Goal: Answer question/provide support: Share knowledge or assist other users

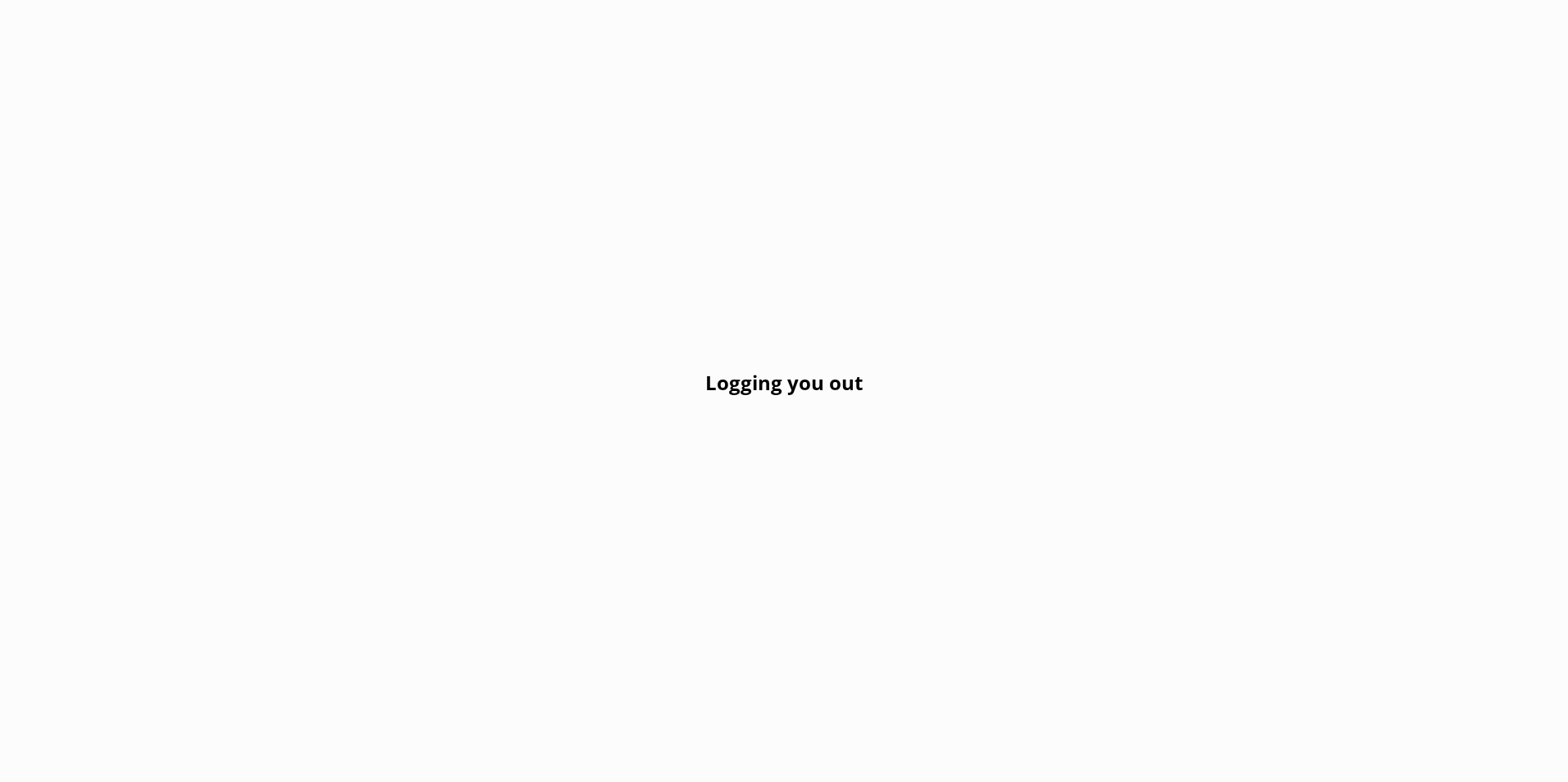
click at [599, 329] on div "Logging you out" at bounding box center [784, 391] width 1568 height 782
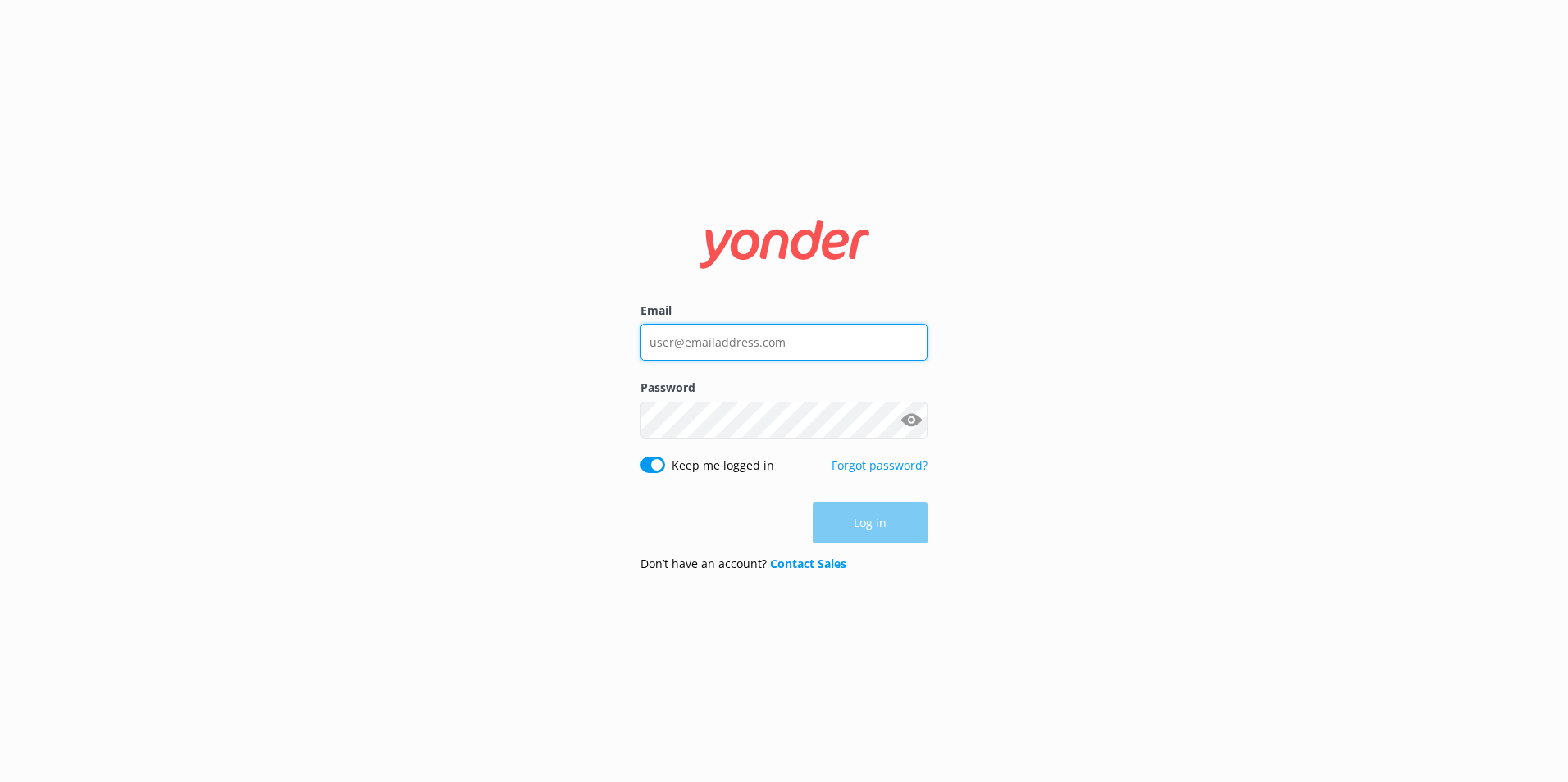
type input "jaimie.moscarello@totallytourism.co.nz"
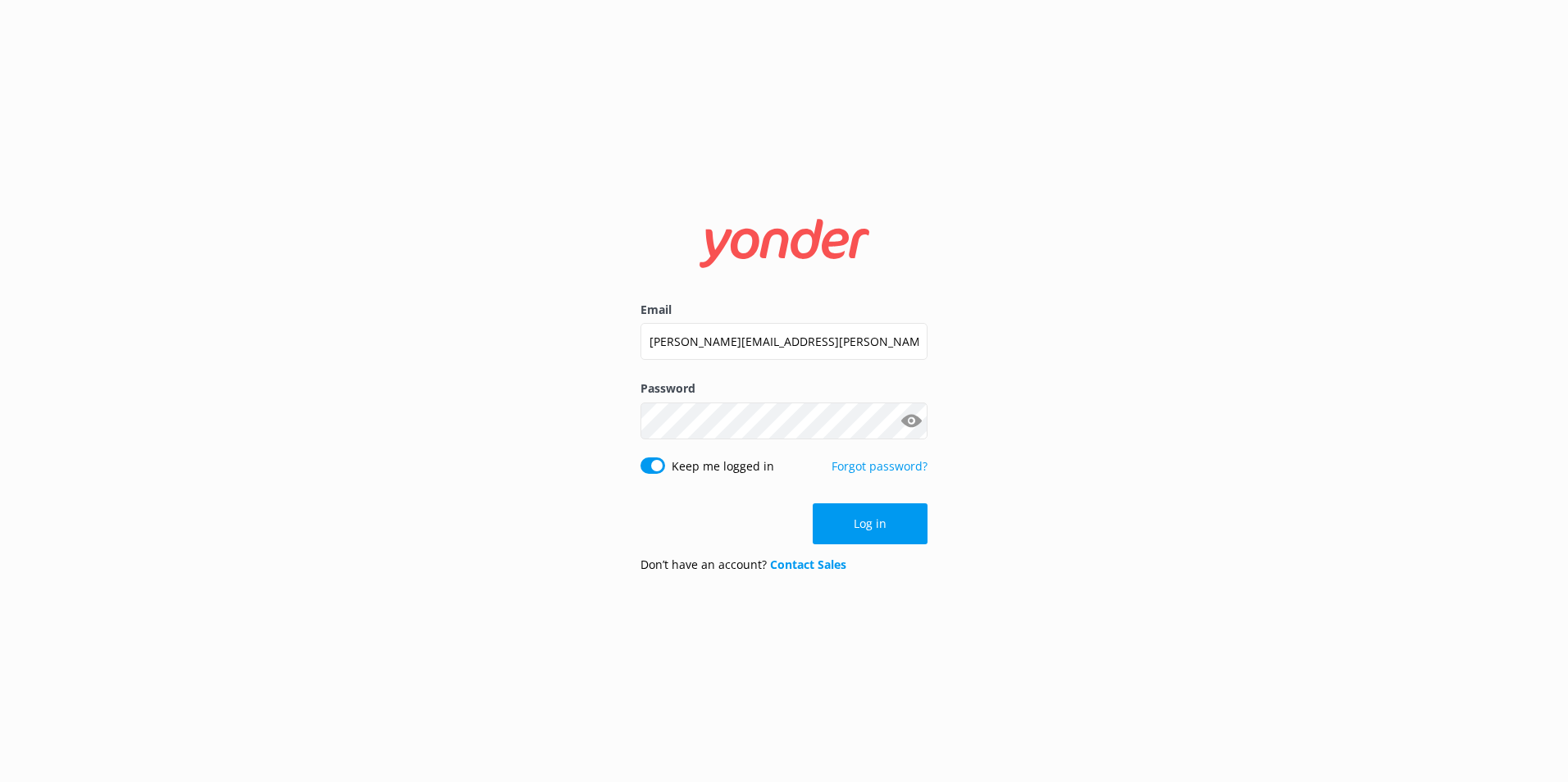
click at [896, 428] on button "Show password" at bounding box center [911, 421] width 33 height 33
click at [869, 509] on button "Log in" at bounding box center [870, 524] width 115 height 41
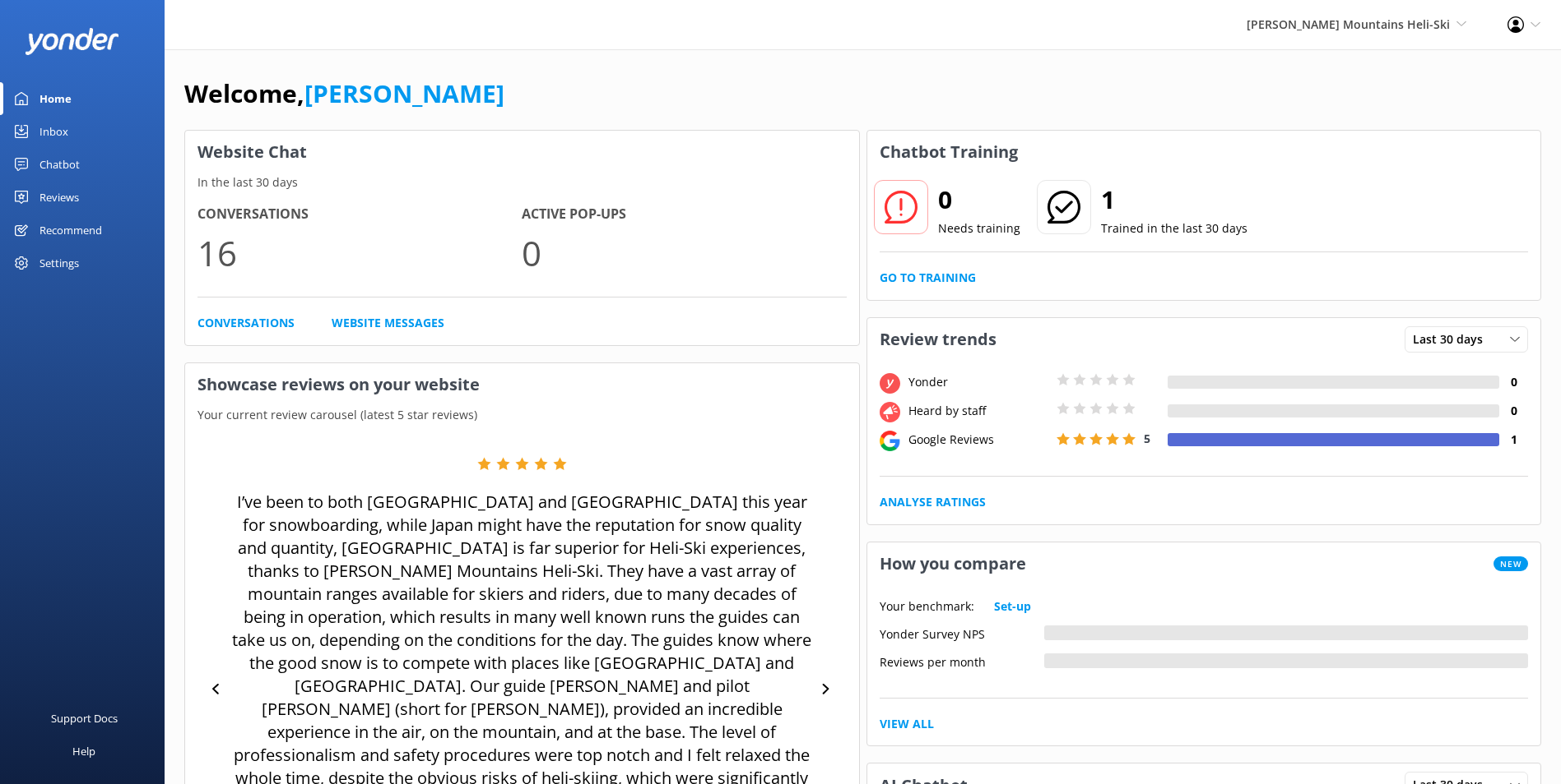
click at [36, 141] on link "Inbox" at bounding box center [82, 132] width 165 height 33
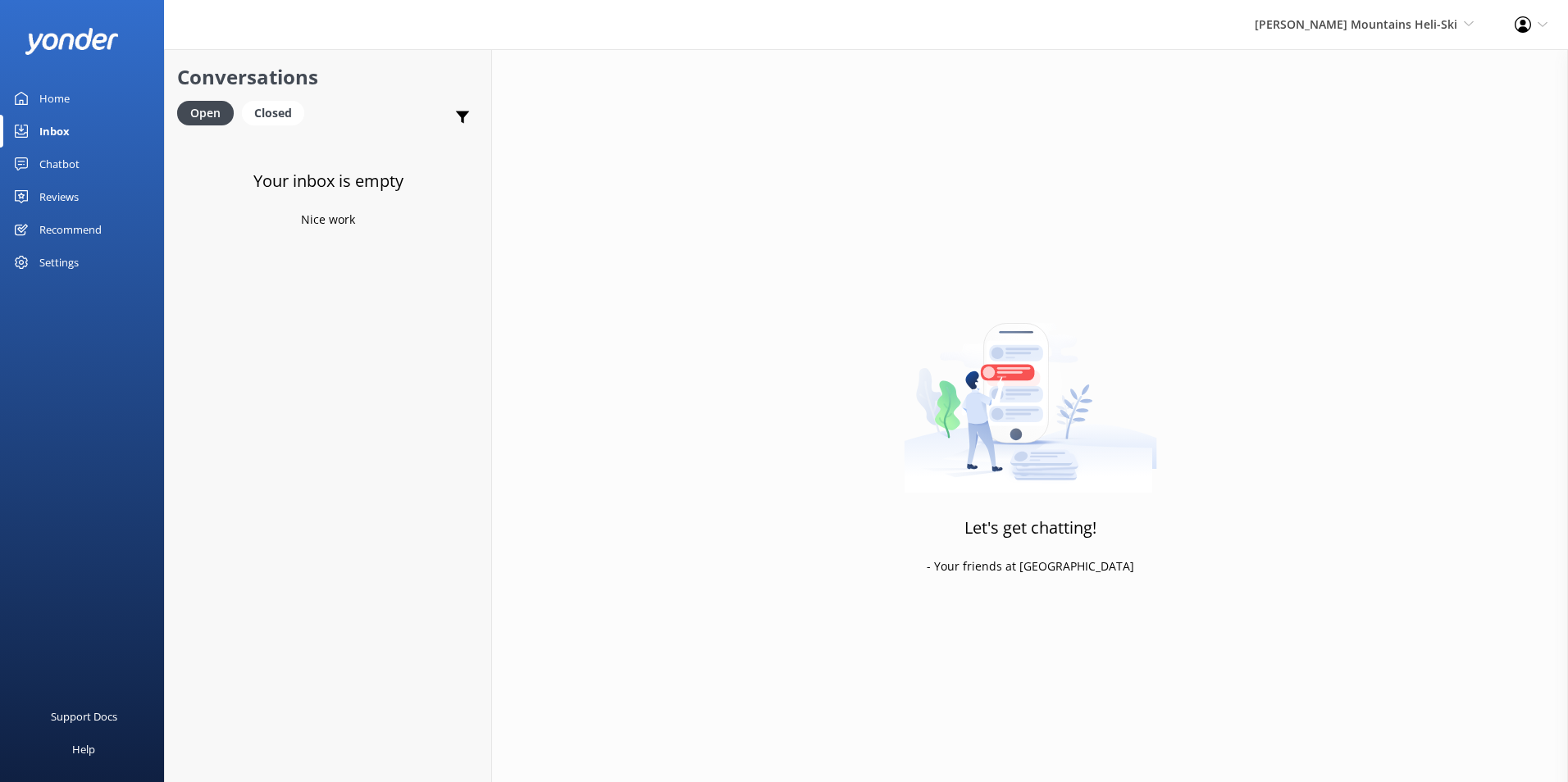
click at [1405, 10] on div "Harris Mountains Heli-Ski Milford Sound Scenic Flights Glacier Helicopters The …" at bounding box center [1364, 24] width 260 height 50
click at [1377, 84] on link "Milford Sound Scenic Flights" at bounding box center [1412, 70] width 164 height 39
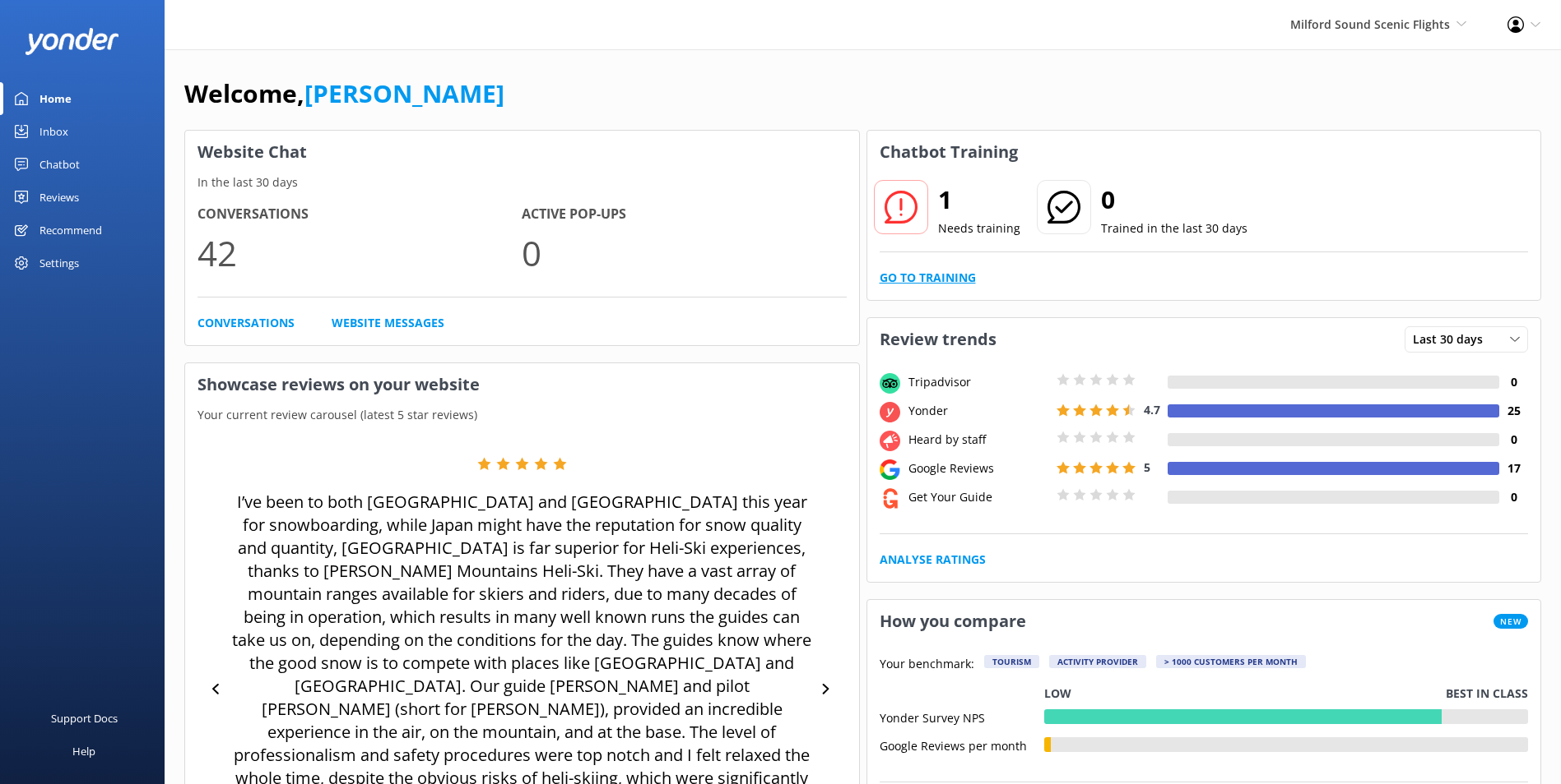
click at [952, 281] on link "Go to Training" at bounding box center [928, 277] width 96 height 18
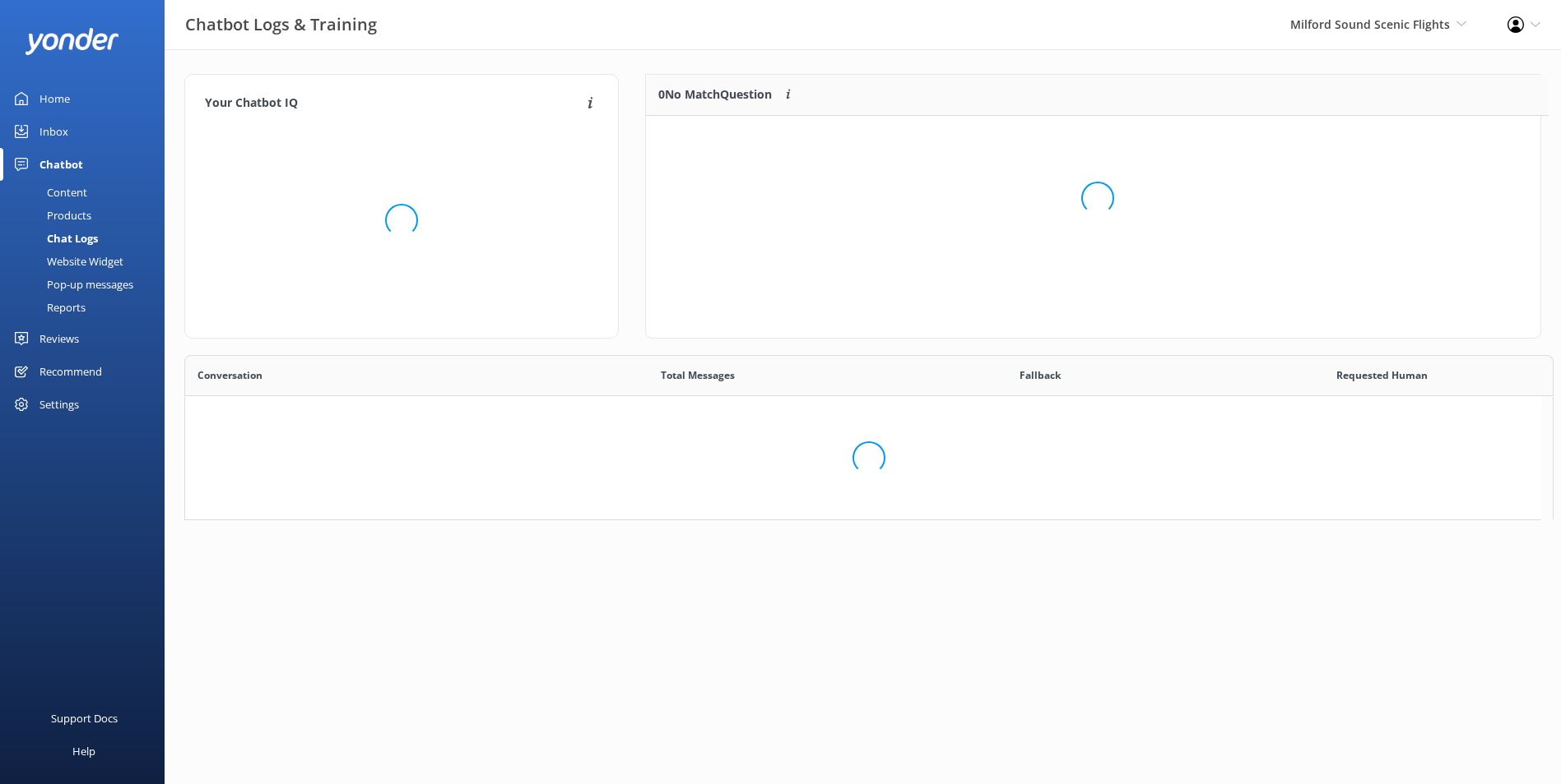
scroll to position [564, 1343]
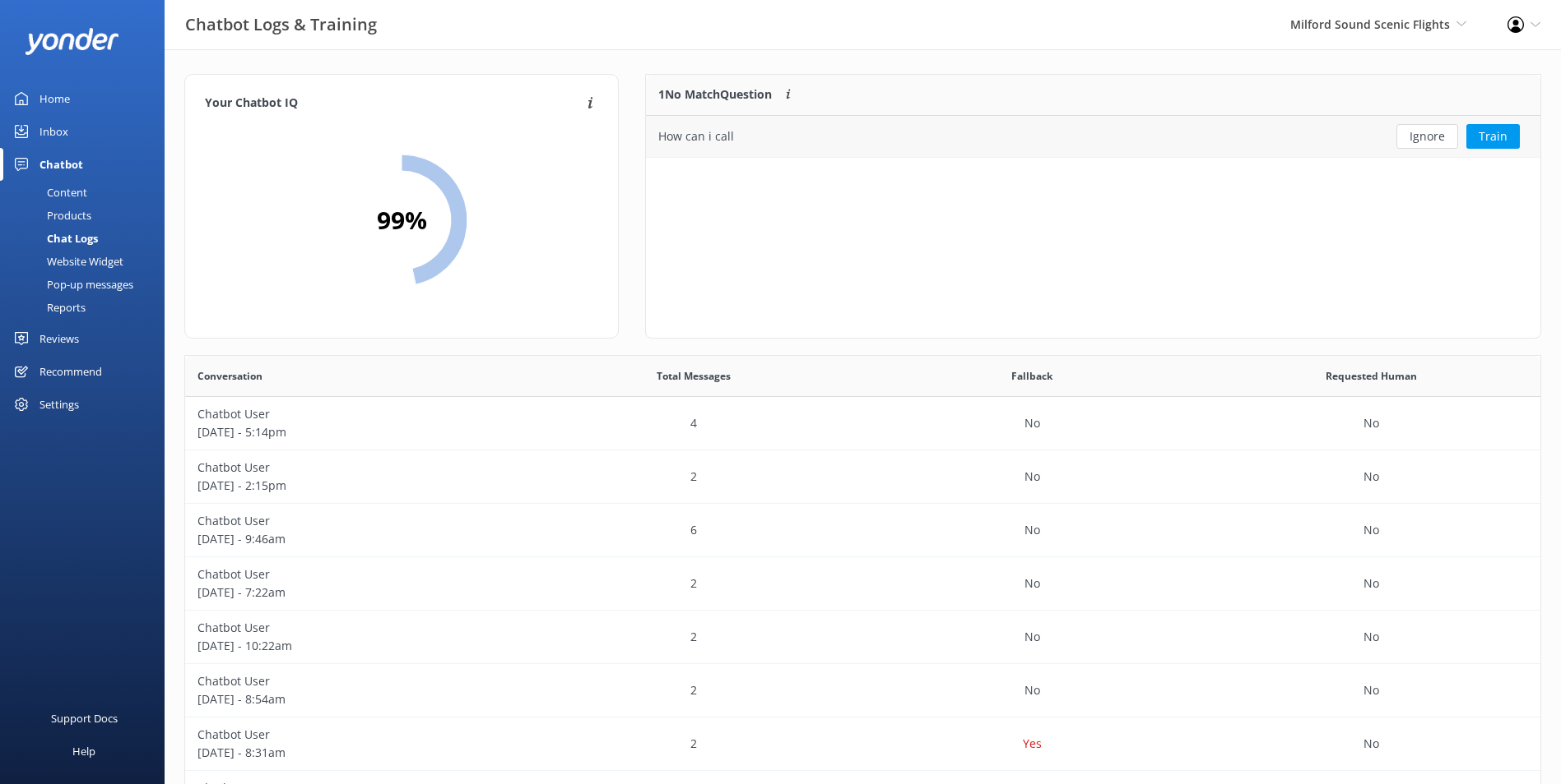
click at [1419, 123] on div "Ignore Train" at bounding box center [1449, 136] width 181 height 41
click at [1422, 139] on button "Ignore" at bounding box center [1427, 136] width 62 height 24
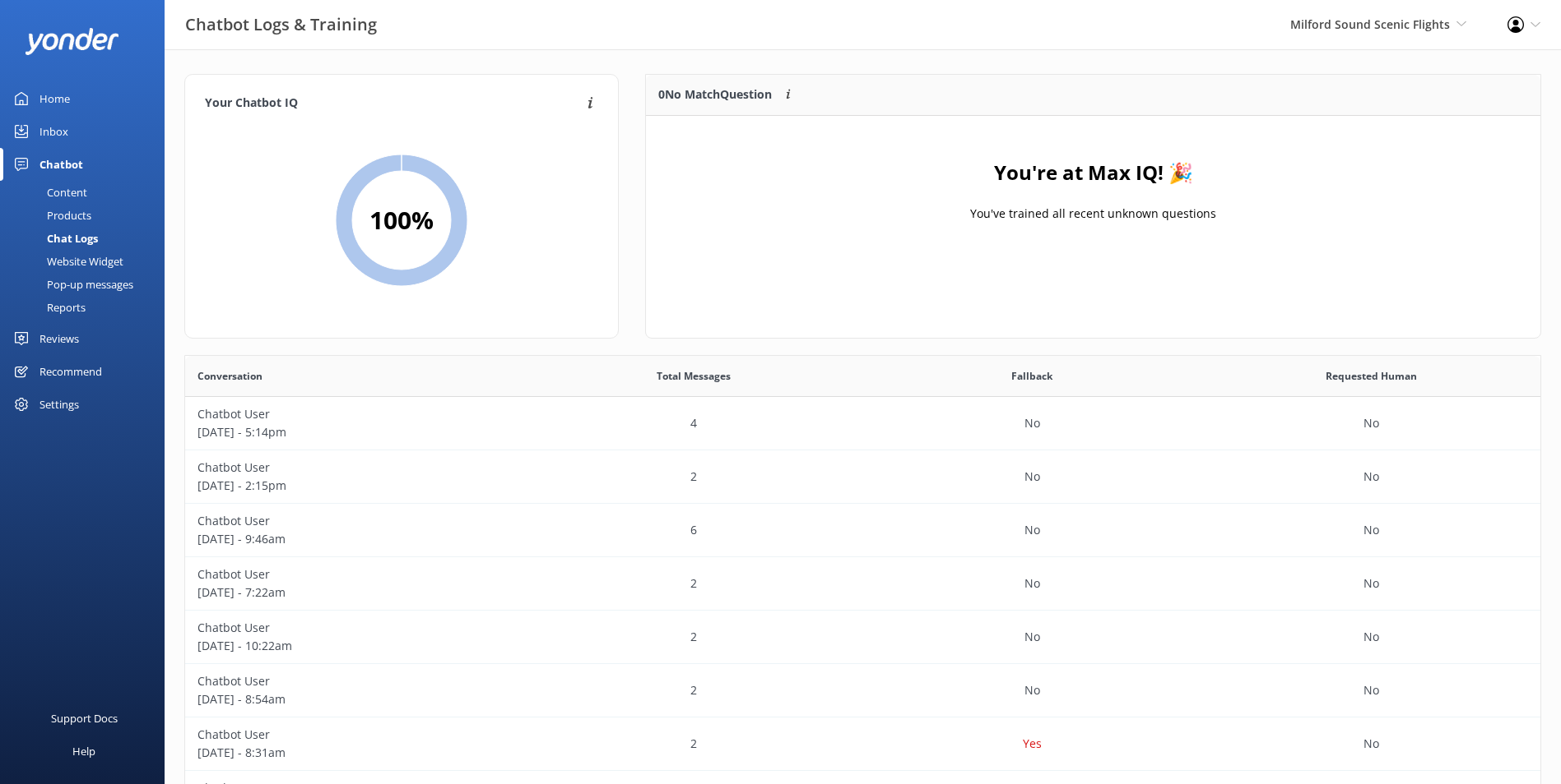
click at [98, 118] on link "Inbox" at bounding box center [82, 132] width 165 height 33
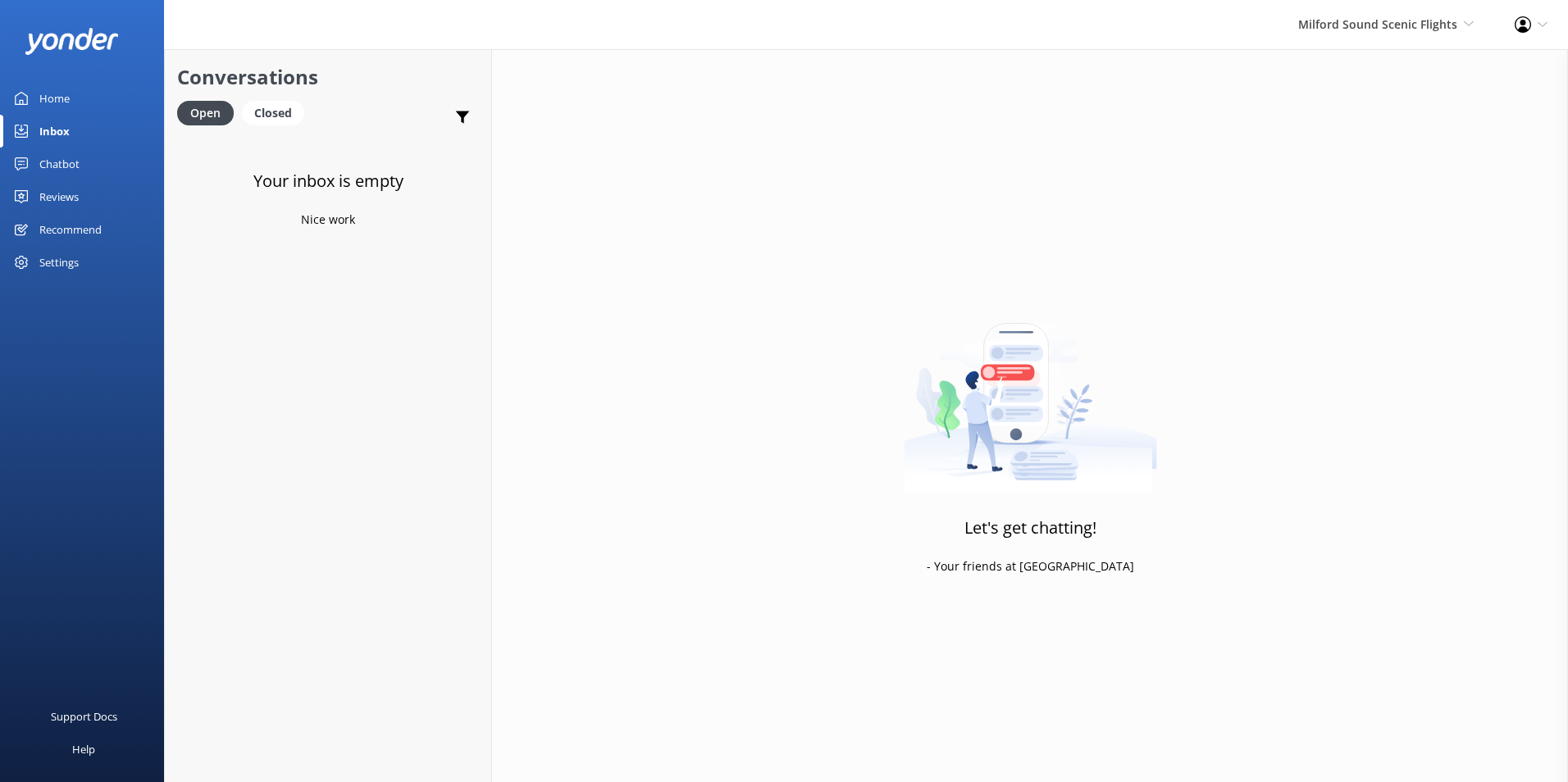
click at [124, 104] on link "Home" at bounding box center [82, 98] width 164 height 33
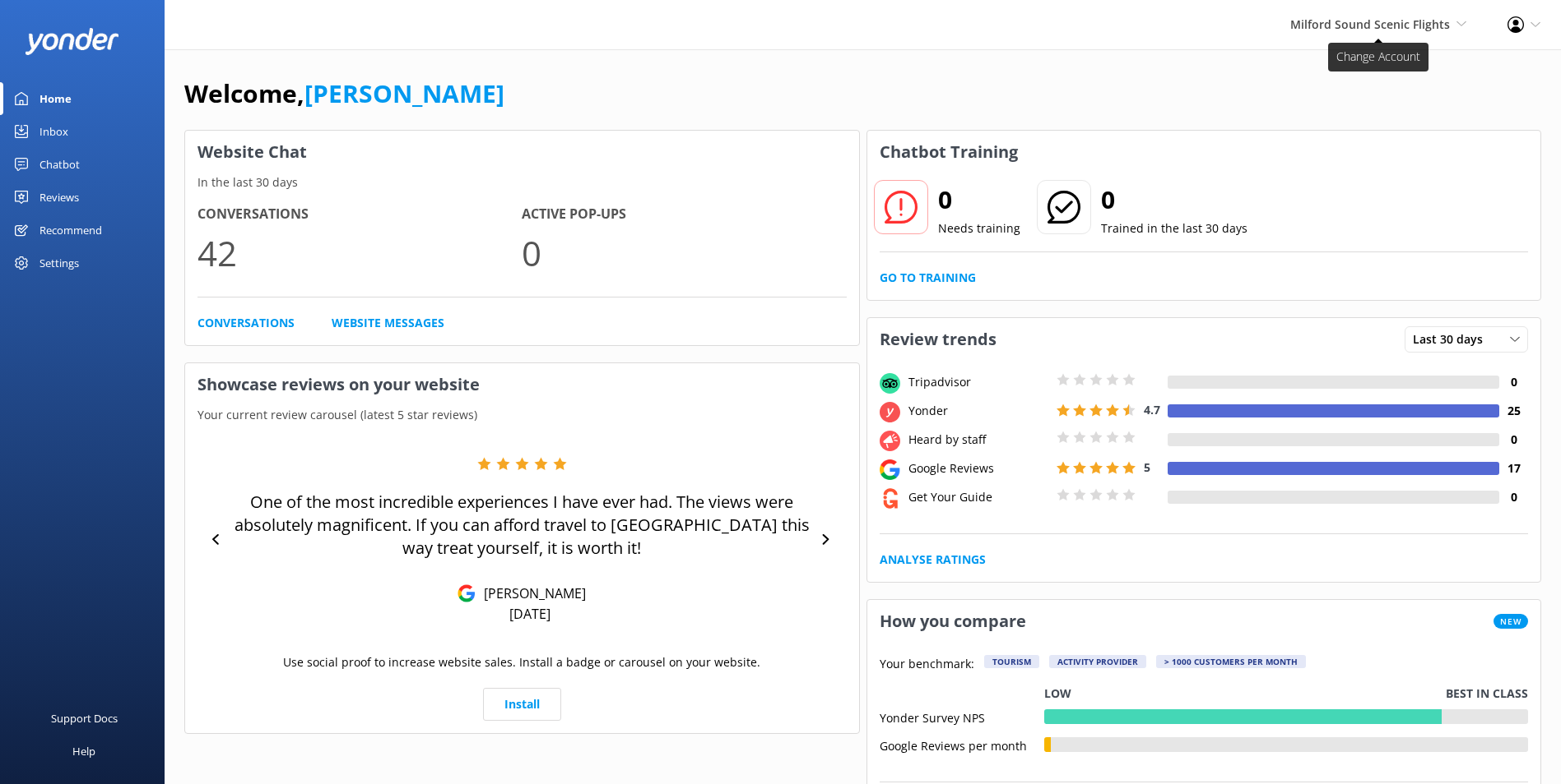
click at [1401, 17] on span "Milford Sound Scenic Flights" at bounding box center [1369, 24] width 160 height 16
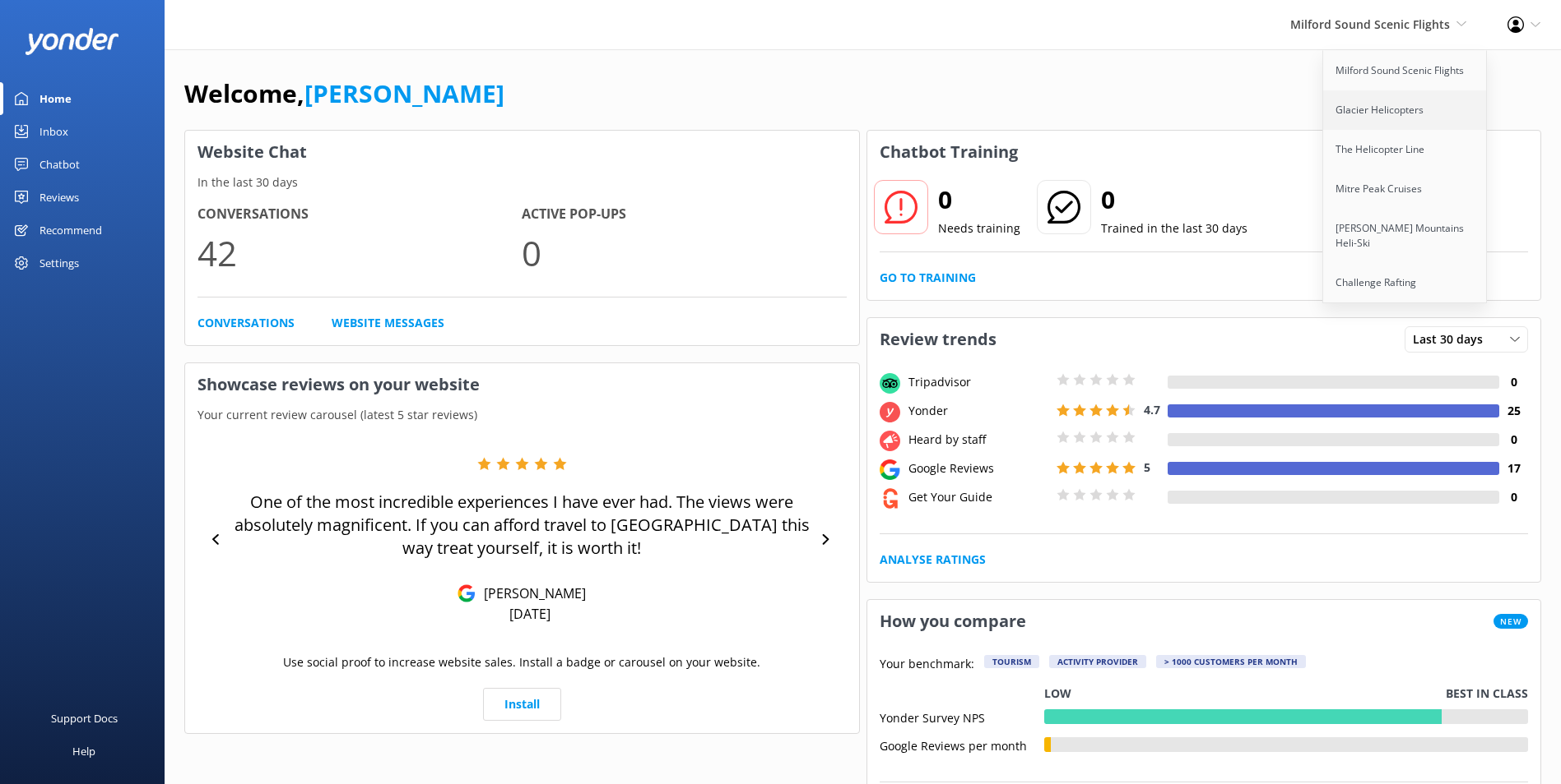
click at [1373, 109] on link "Glacier Helicopters" at bounding box center [1405, 110] width 165 height 39
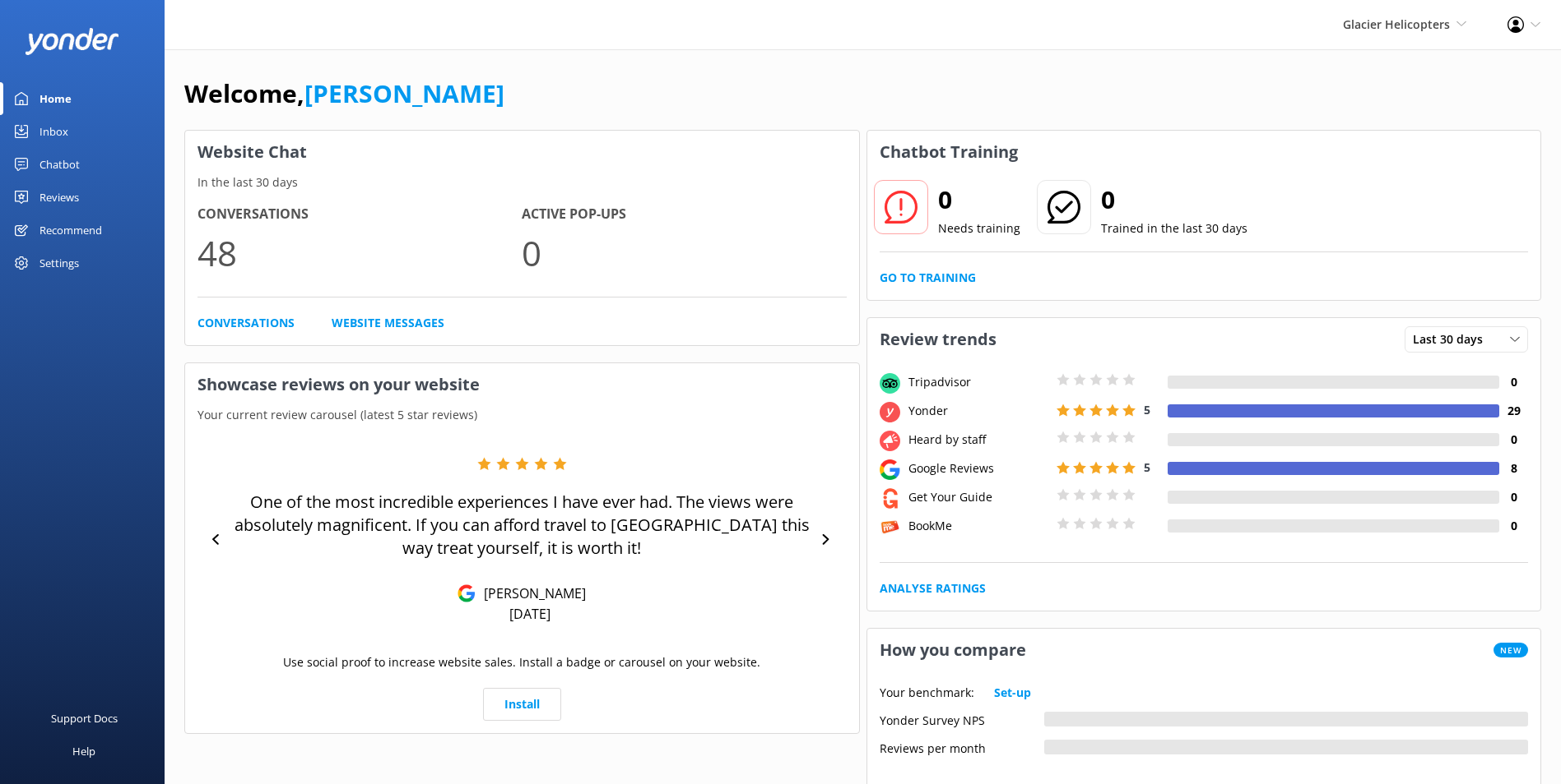
click at [54, 133] on div "Inbox" at bounding box center [53, 132] width 29 height 33
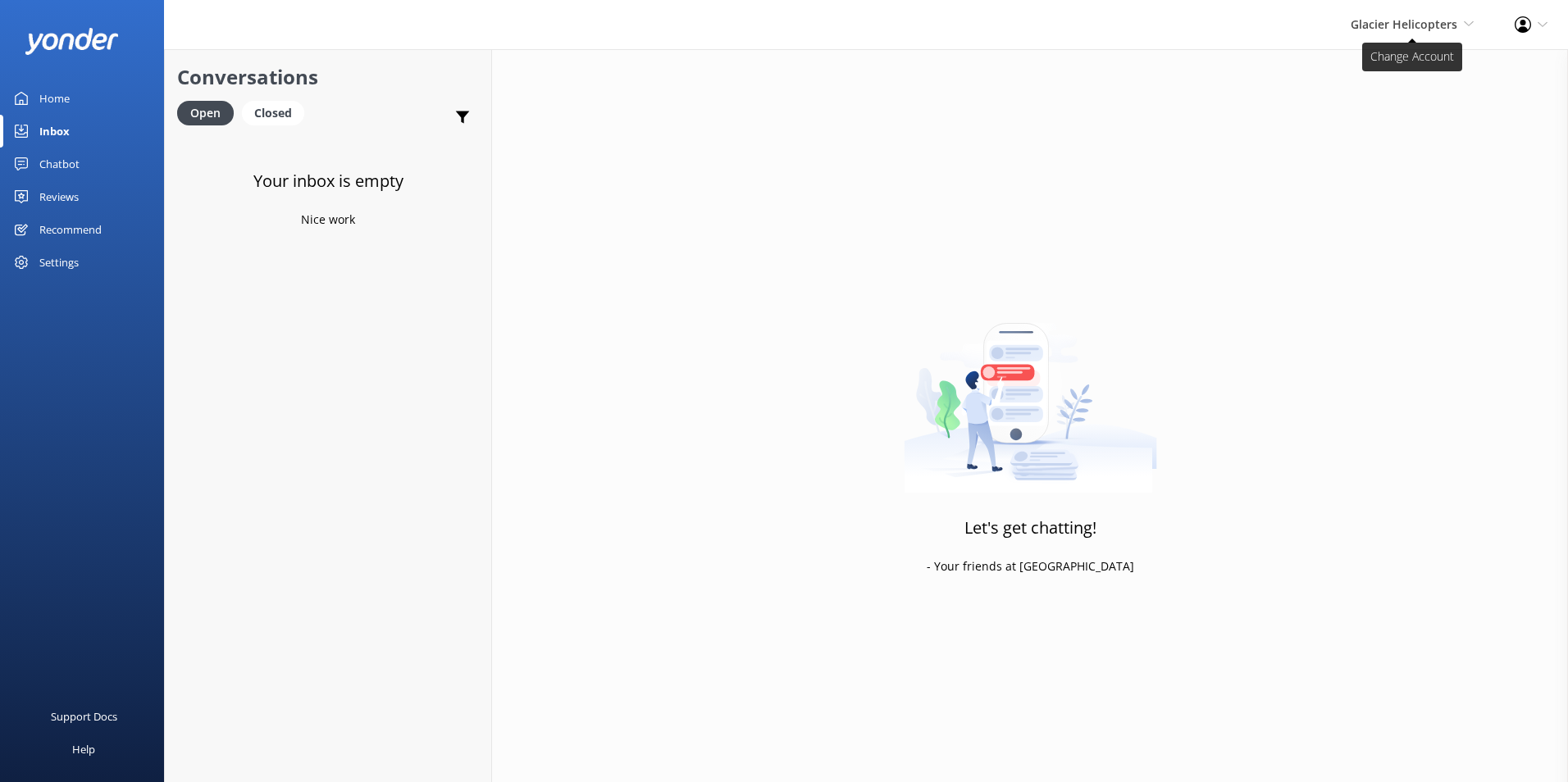
click at [1458, 30] on span "Glacier Helicopters Milford Sound Scenic Flights Glacier Helicopters The Helico…" at bounding box center [1411, 24] width 123 height 18
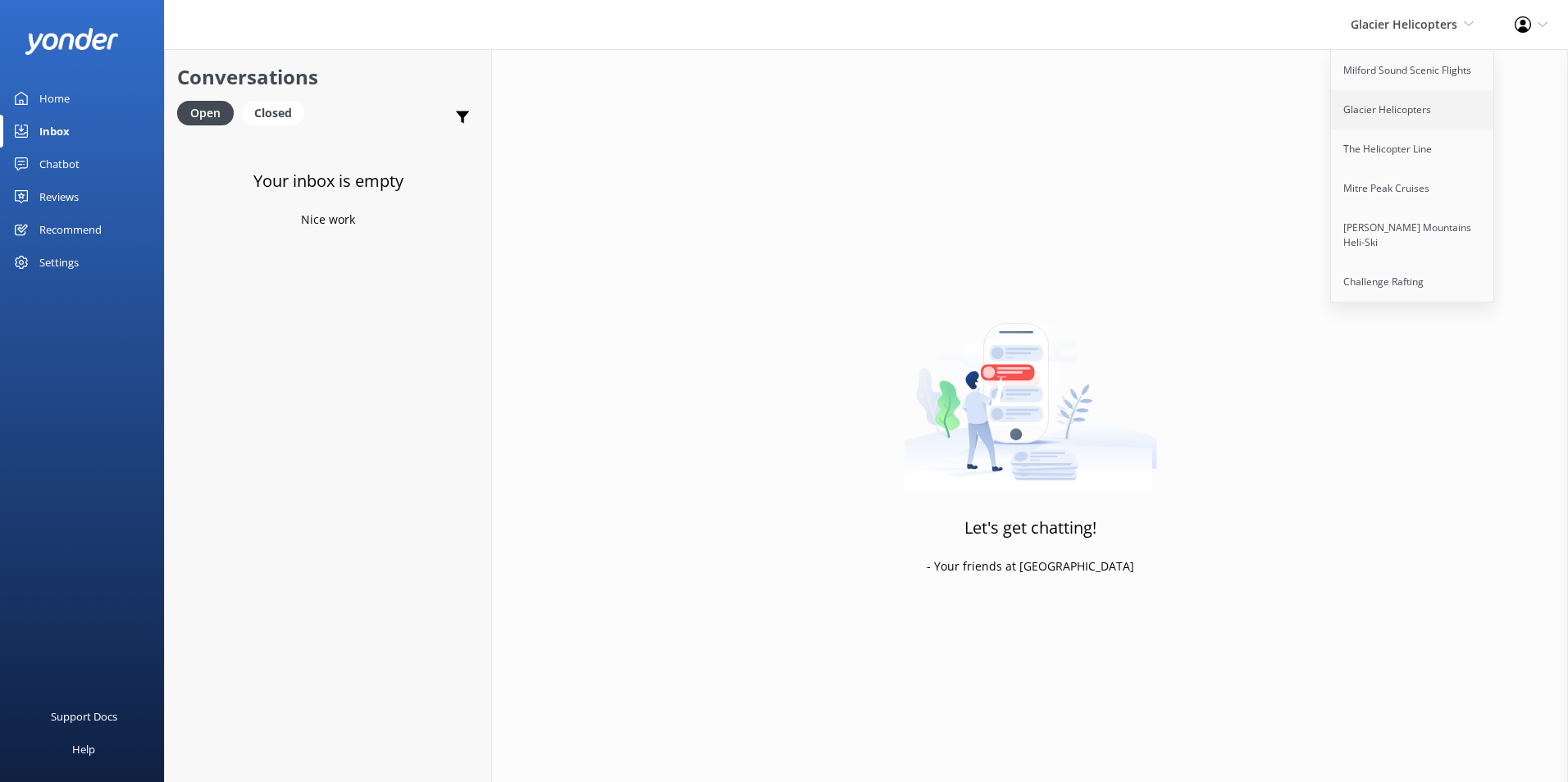
click at [1412, 108] on link "Glacier Helicopters" at bounding box center [1412, 110] width 164 height 39
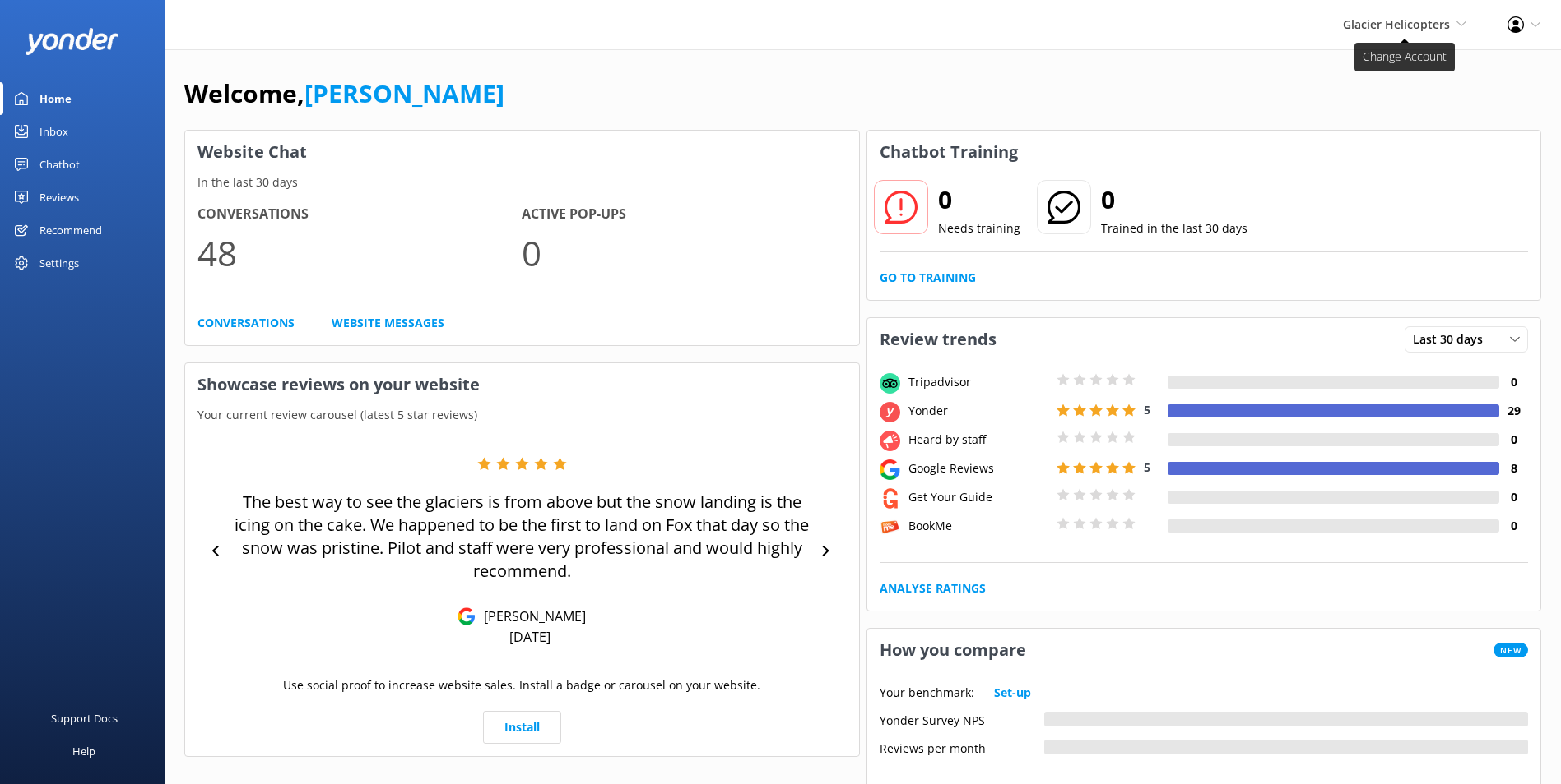
click at [1434, 25] on span "Glacier Helicopters" at bounding box center [1396, 24] width 107 height 16
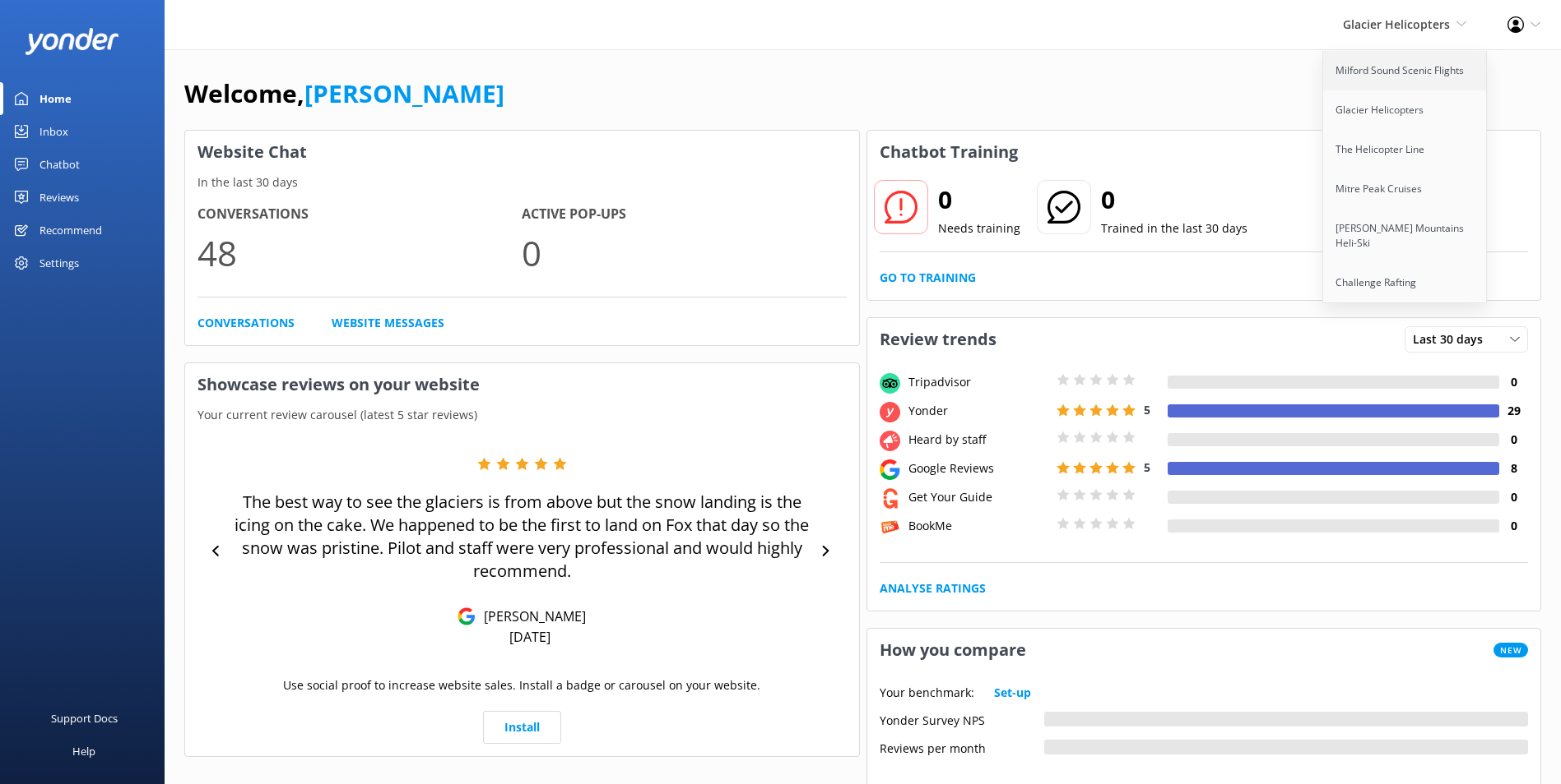
click at [1411, 58] on link "Milford Sound Scenic Flights" at bounding box center [1405, 70] width 165 height 39
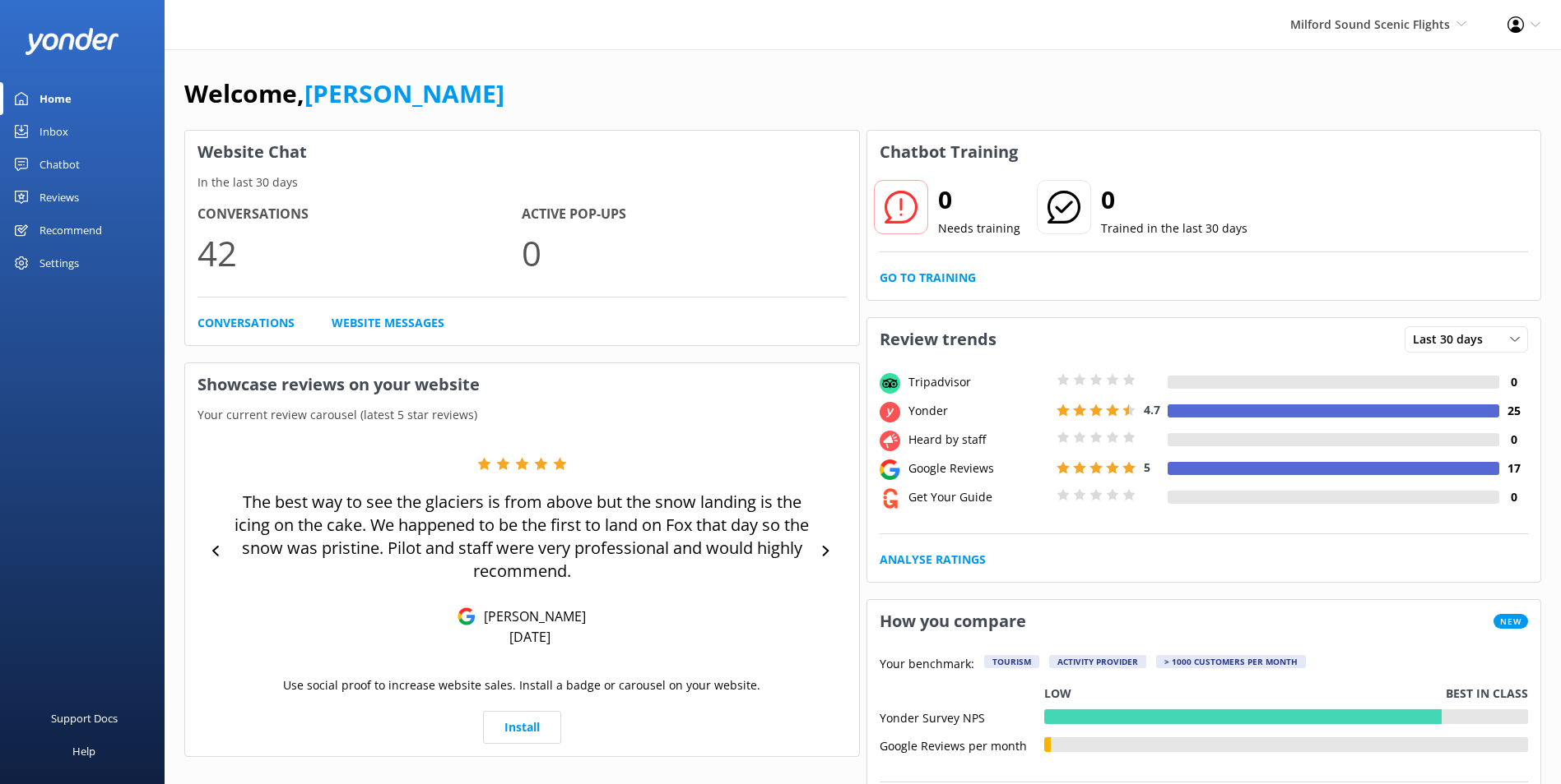
click at [108, 141] on link "Inbox" at bounding box center [82, 132] width 165 height 33
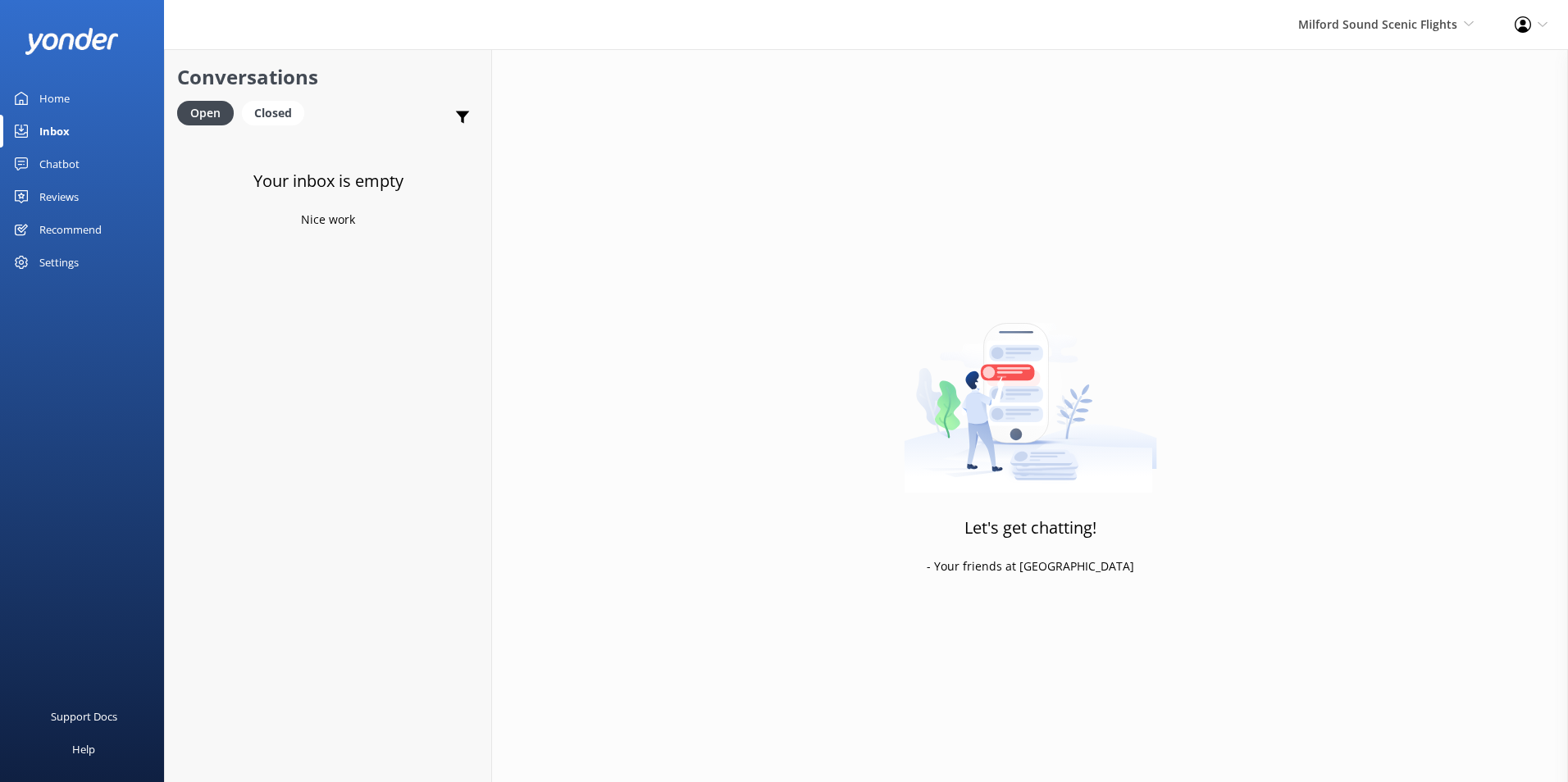
click at [1426, 8] on div "Milford Sound Scenic Flights Milford Sound Scenic Flights Glacier Helicopters T…" at bounding box center [1385, 24] width 217 height 50
click at [1424, 95] on link "Glacier Helicopters" at bounding box center [1412, 110] width 164 height 39
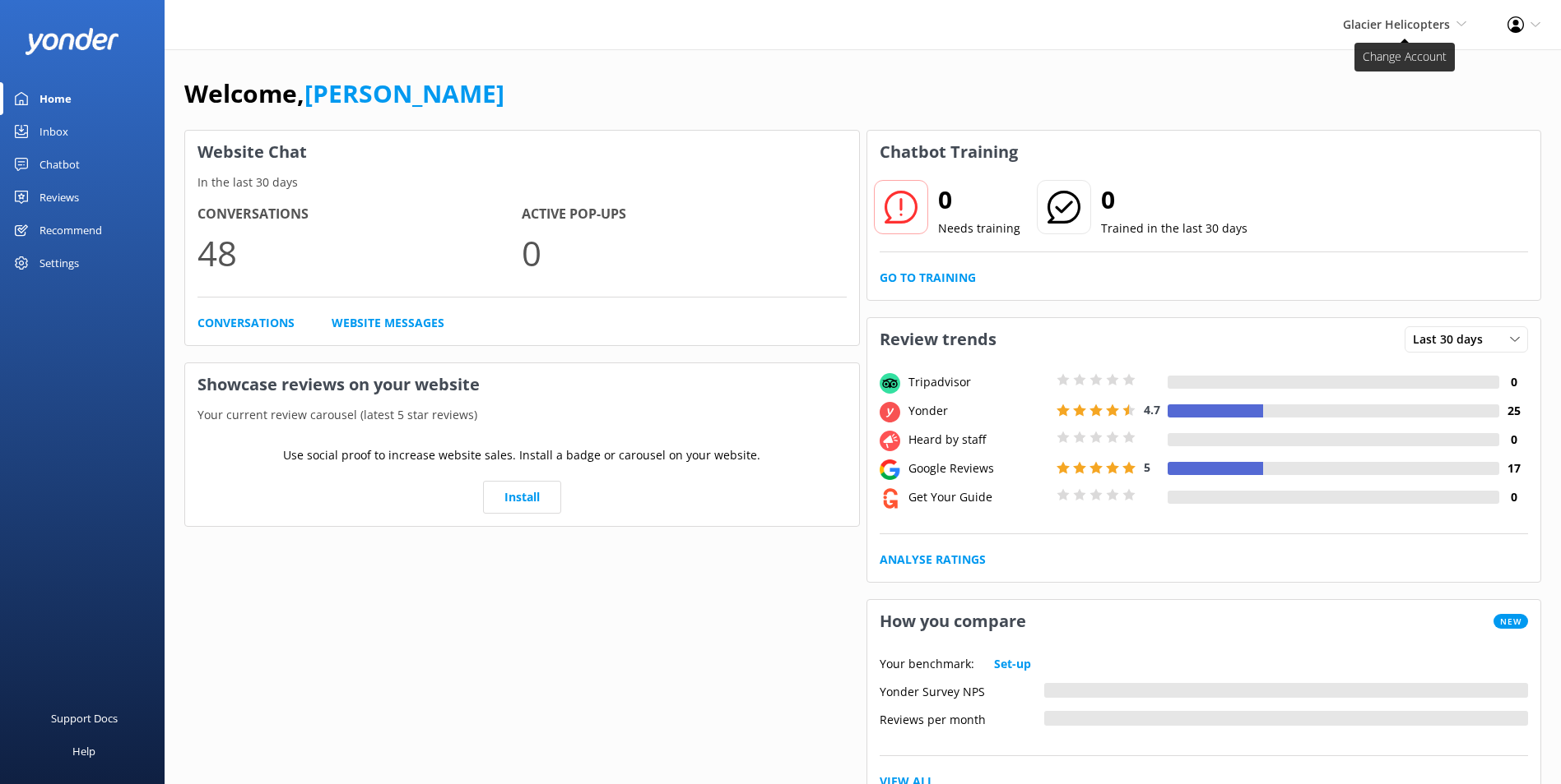
drag, startPoint x: 1469, startPoint y: 17, endPoint x: 1460, endPoint y: 25, distance: 12.0
click at [1460, 25] on icon at bounding box center [1461, 24] width 10 height 10
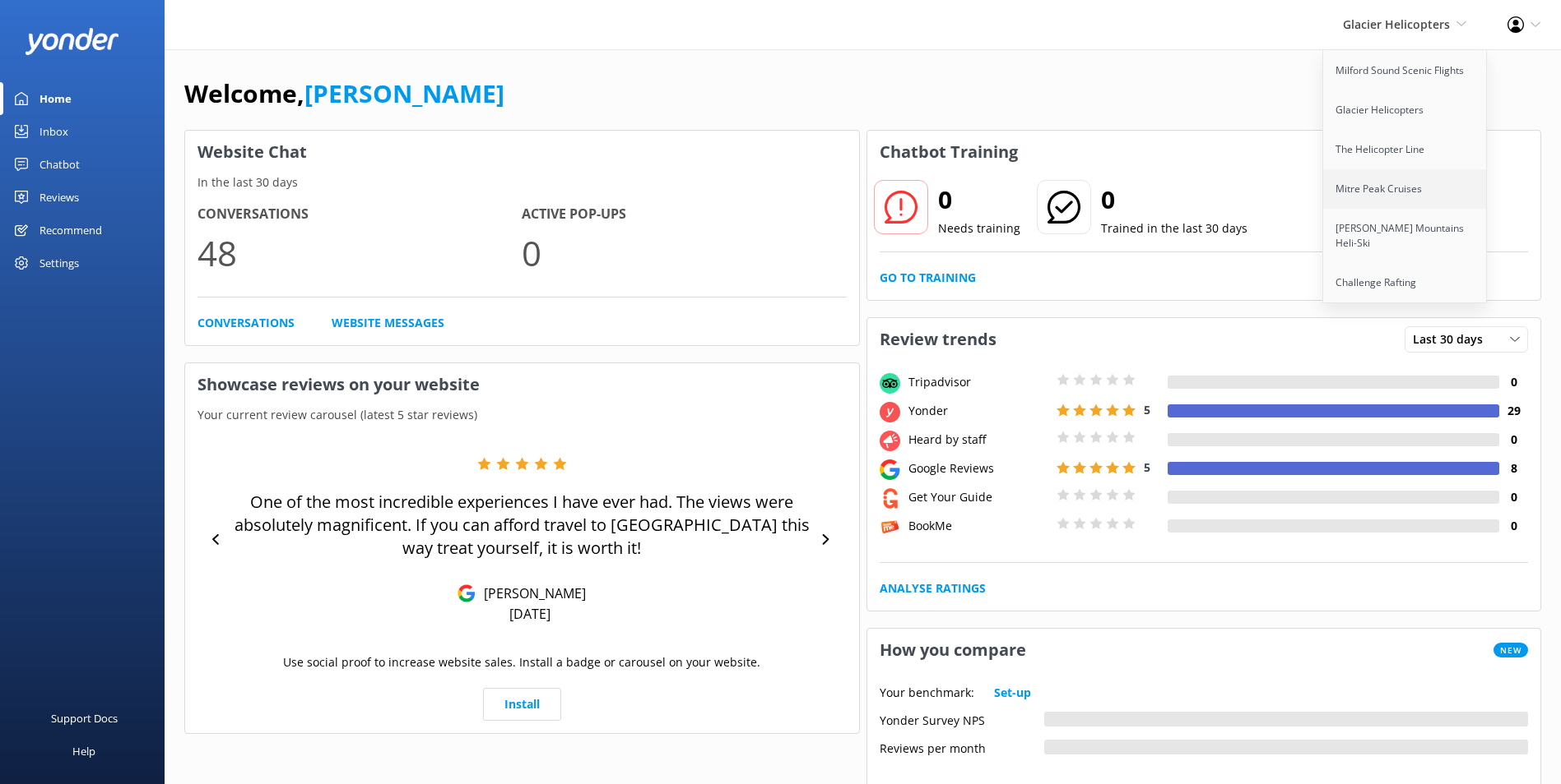
click at [1357, 191] on link "Mitre Peak Cruises" at bounding box center [1405, 188] width 165 height 39
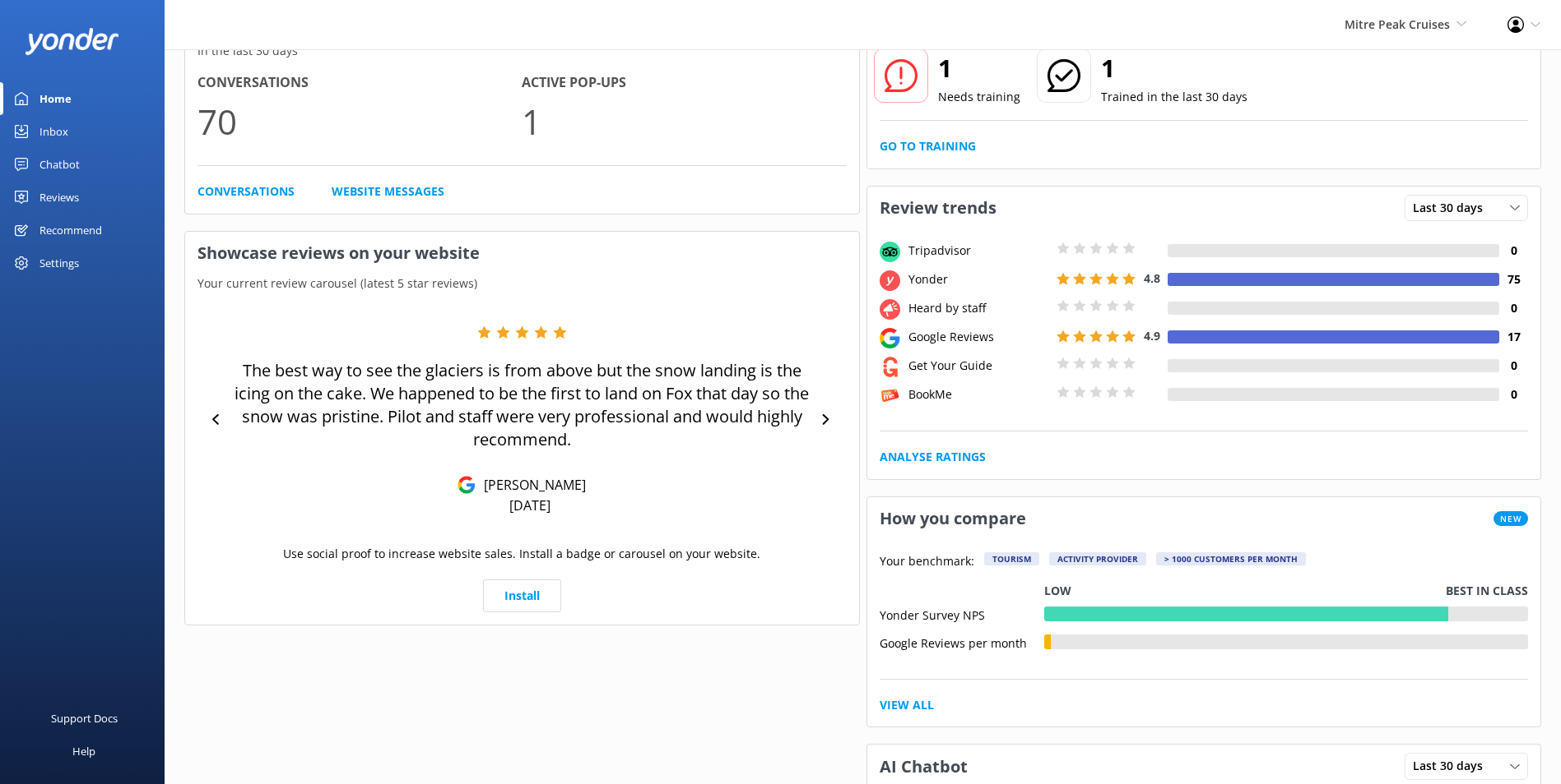
scroll to position [165, 0]
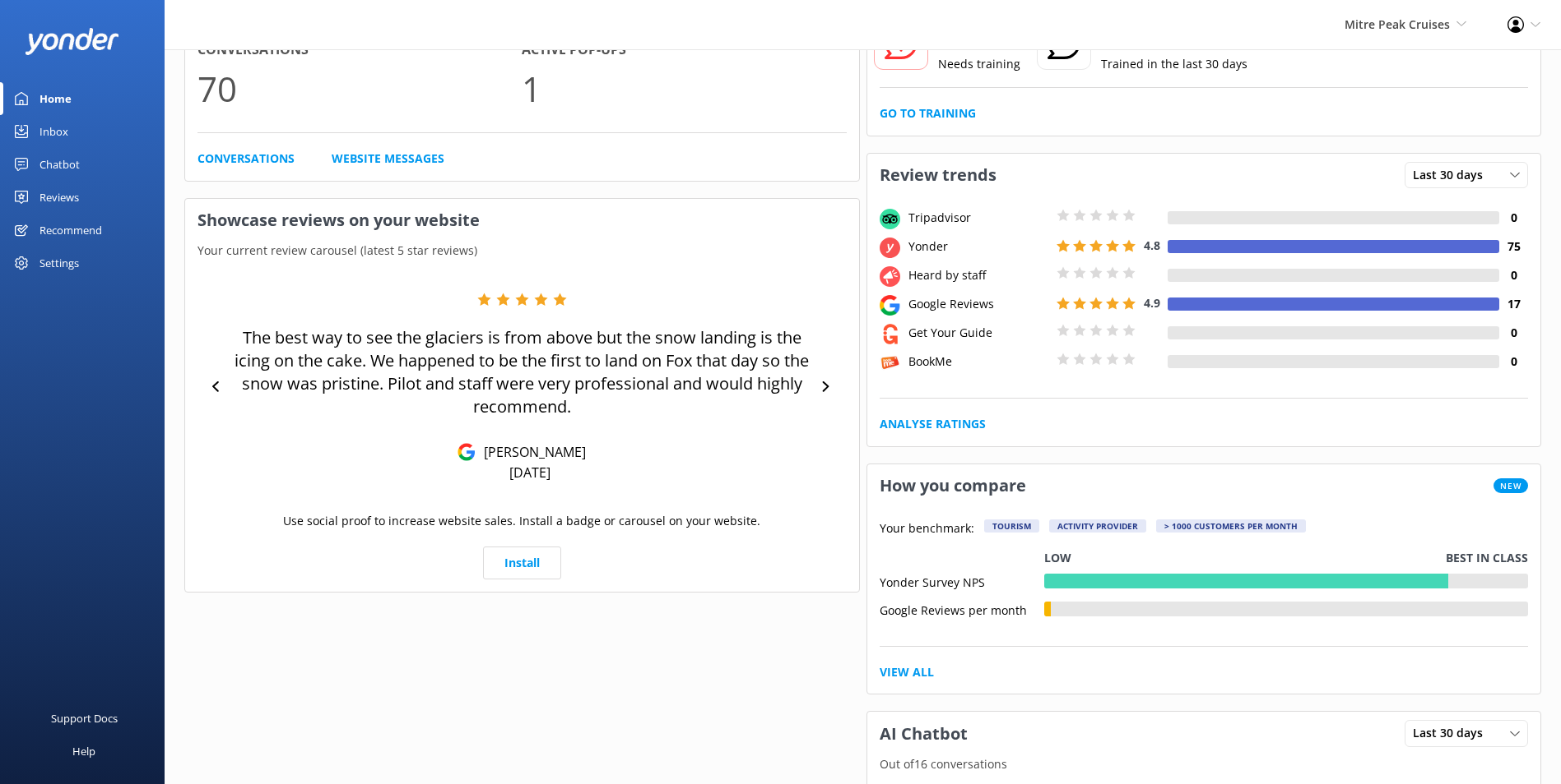
click at [980, 109] on div "Go to Training" at bounding box center [1204, 113] width 649 height 18
click at [967, 119] on link "Go to Training" at bounding box center [928, 113] width 96 height 18
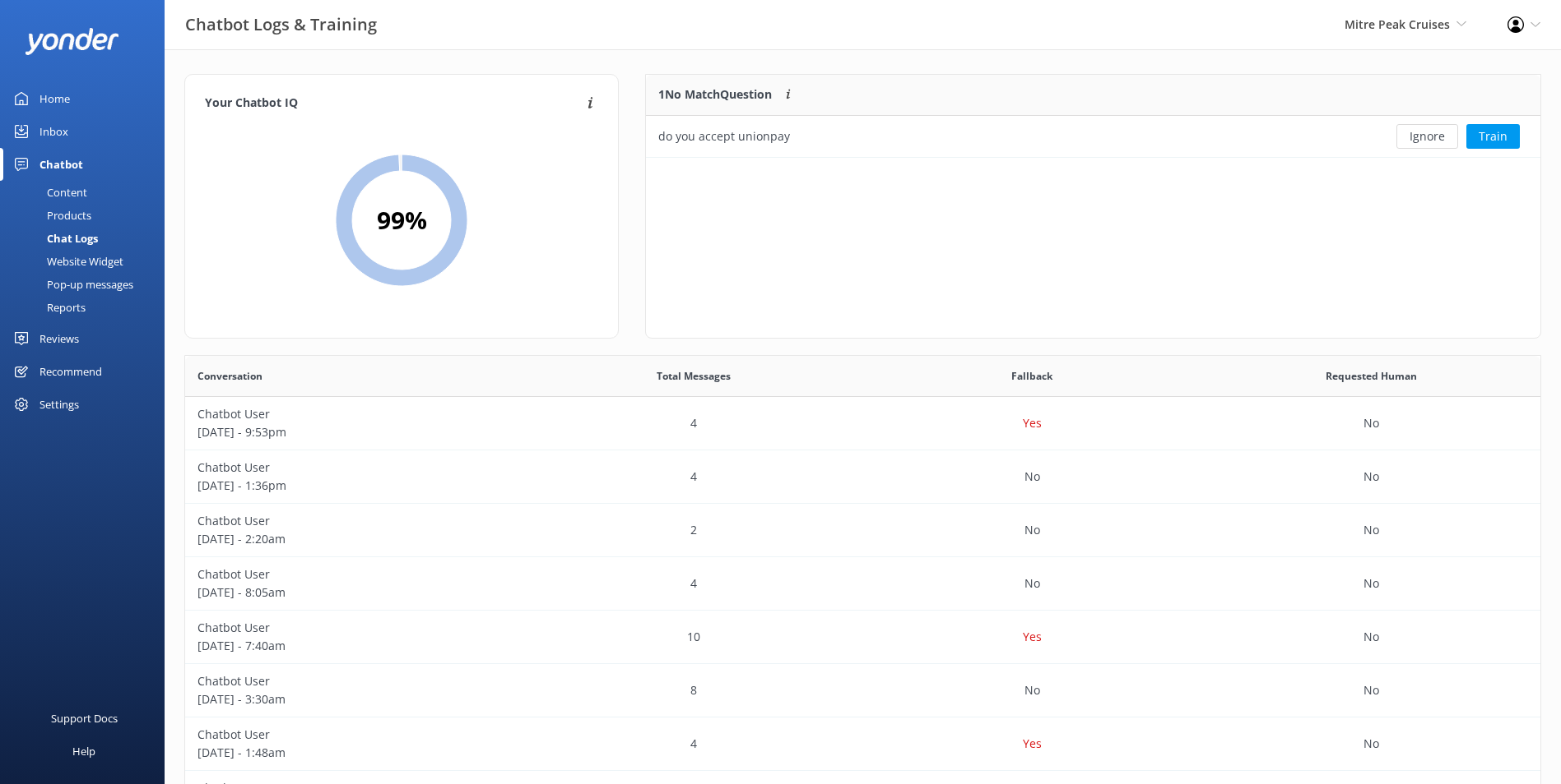
drag, startPoint x: 1431, startPoint y: 143, endPoint x: 1112, endPoint y: 193, distance: 322.9
click at [1430, 143] on button "Ignore" at bounding box center [1427, 136] width 62 height 24
click at [68, 127] on link "Inbox" at bounding box center [82, 132] width 165 height 33
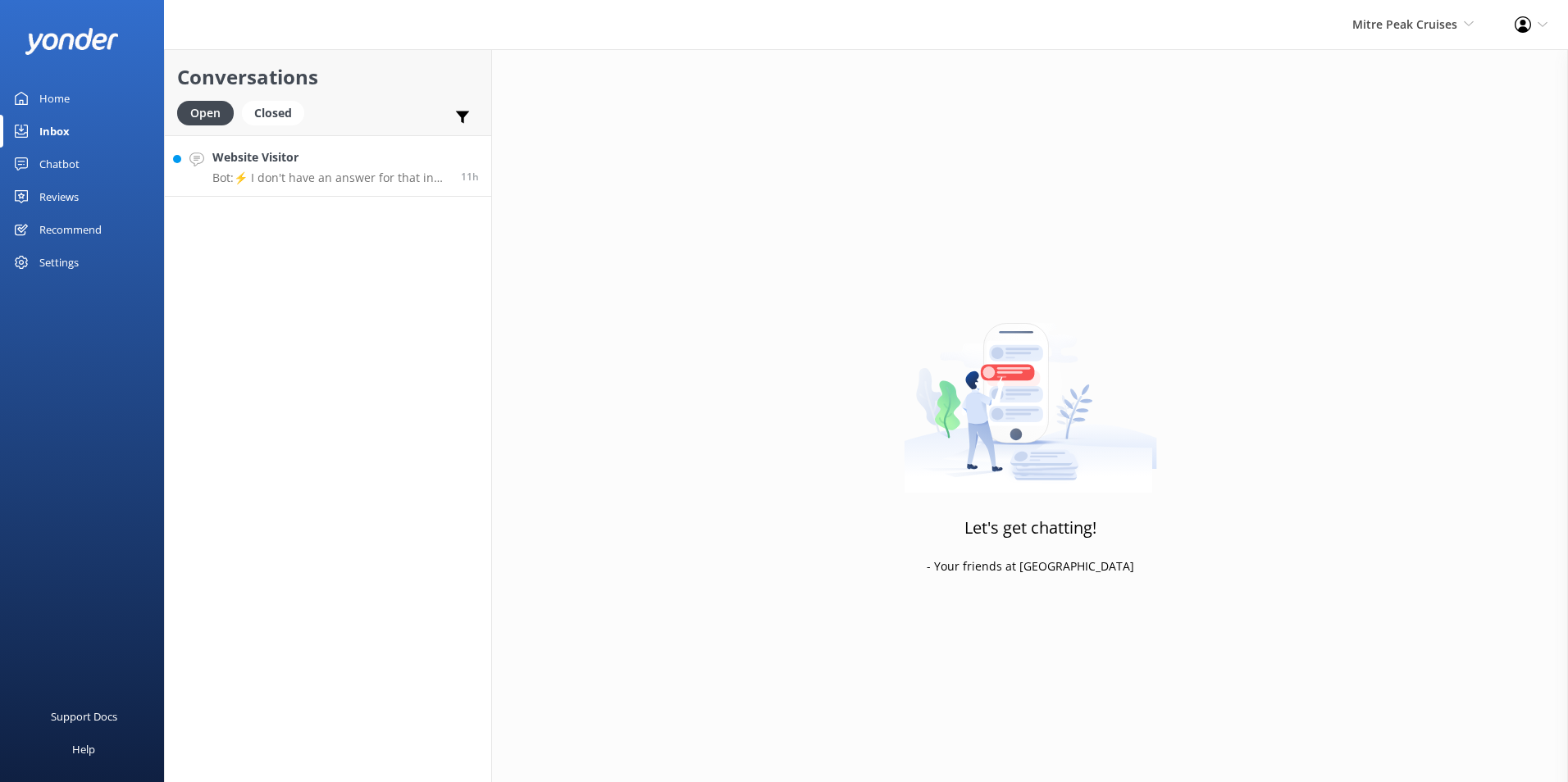
click at [411, 145] on link "Website Visitor Bot: ⚡ I don't have an answer for that in my knowledge base. Pl…" at bounding box center [328, 166] width 326 height 62
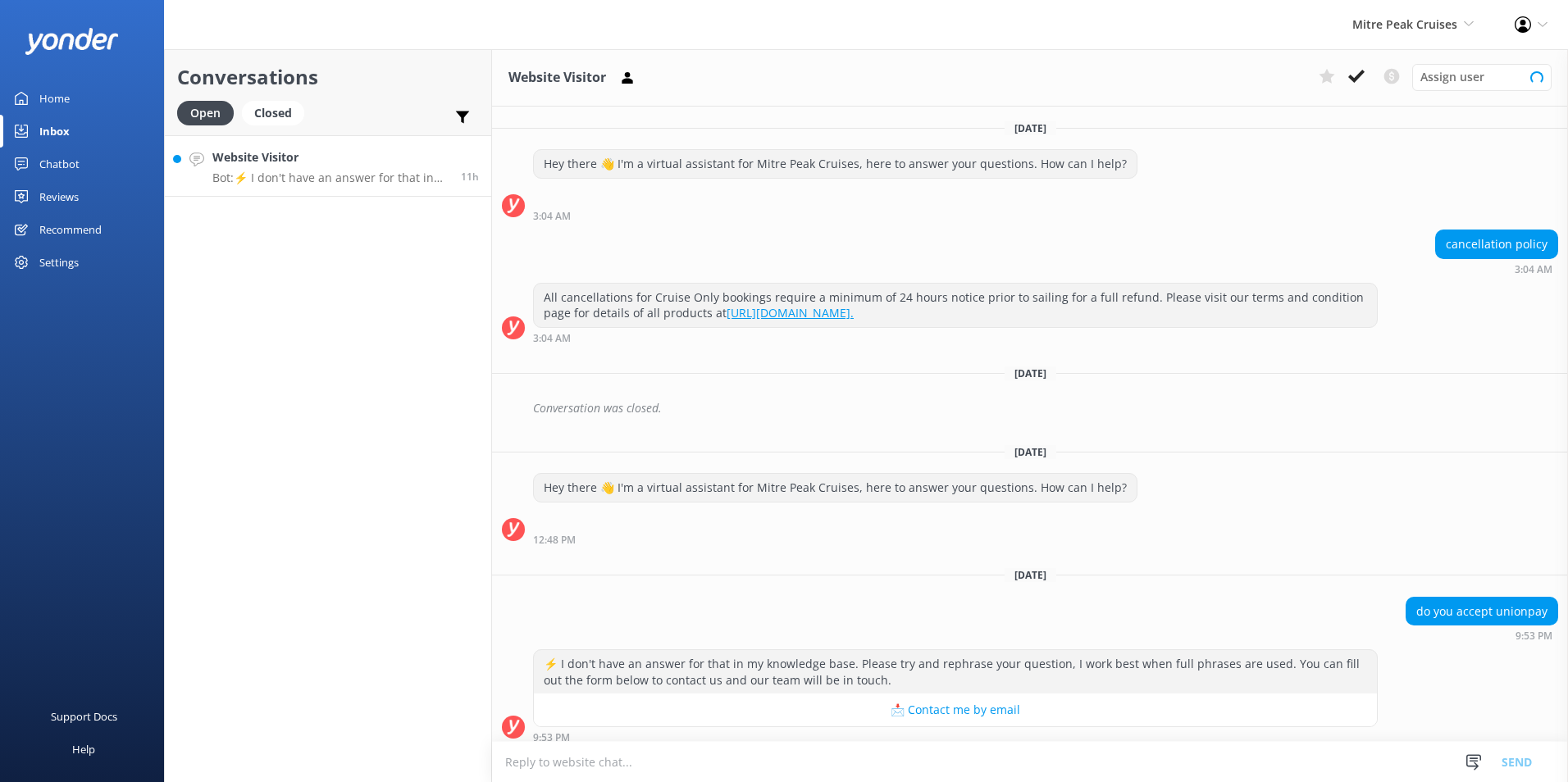
scroll to position [10, 0]
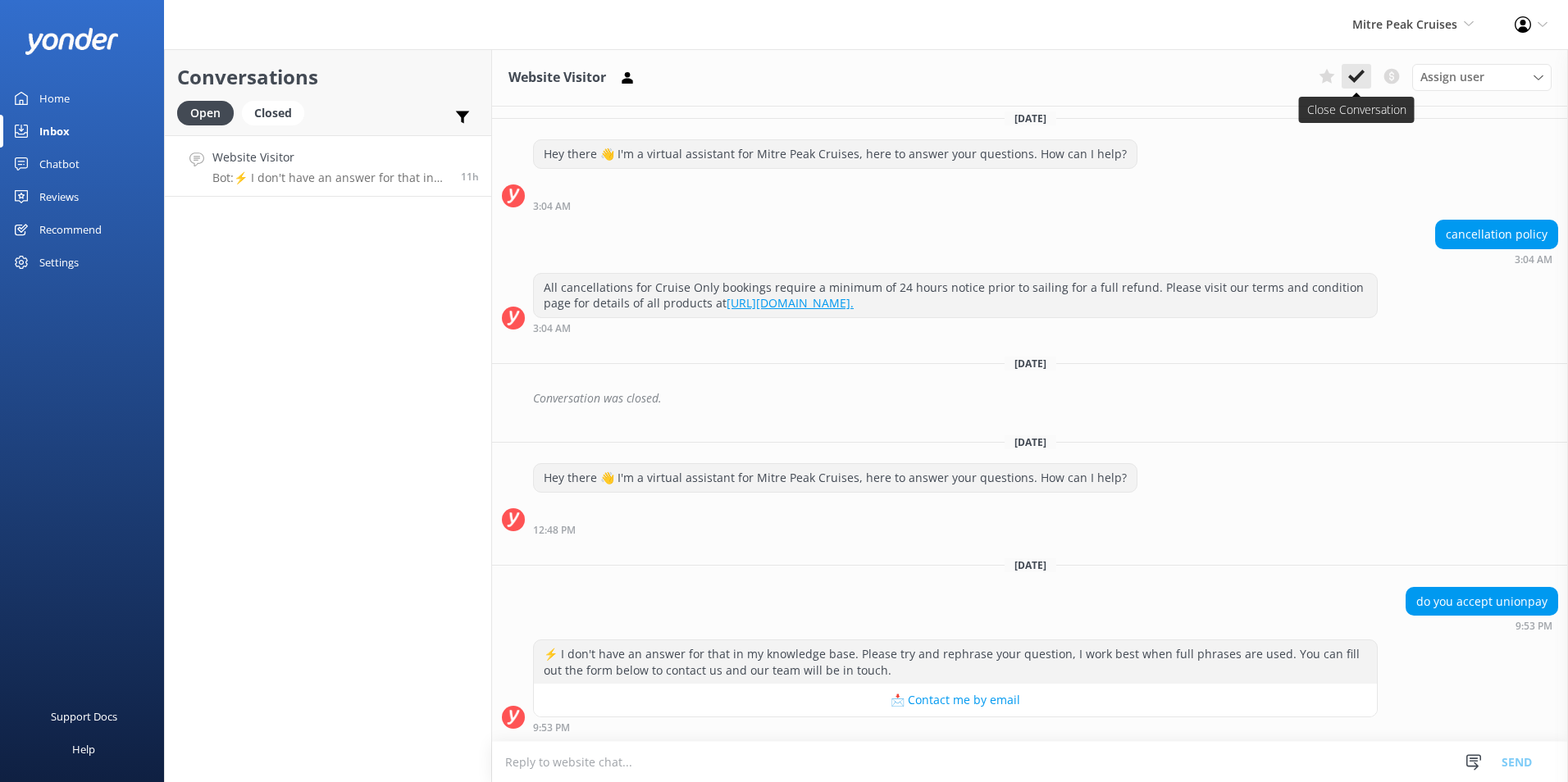
click at [1360, 71] on icon at bounding box center [1356, 76] width 17 height 17
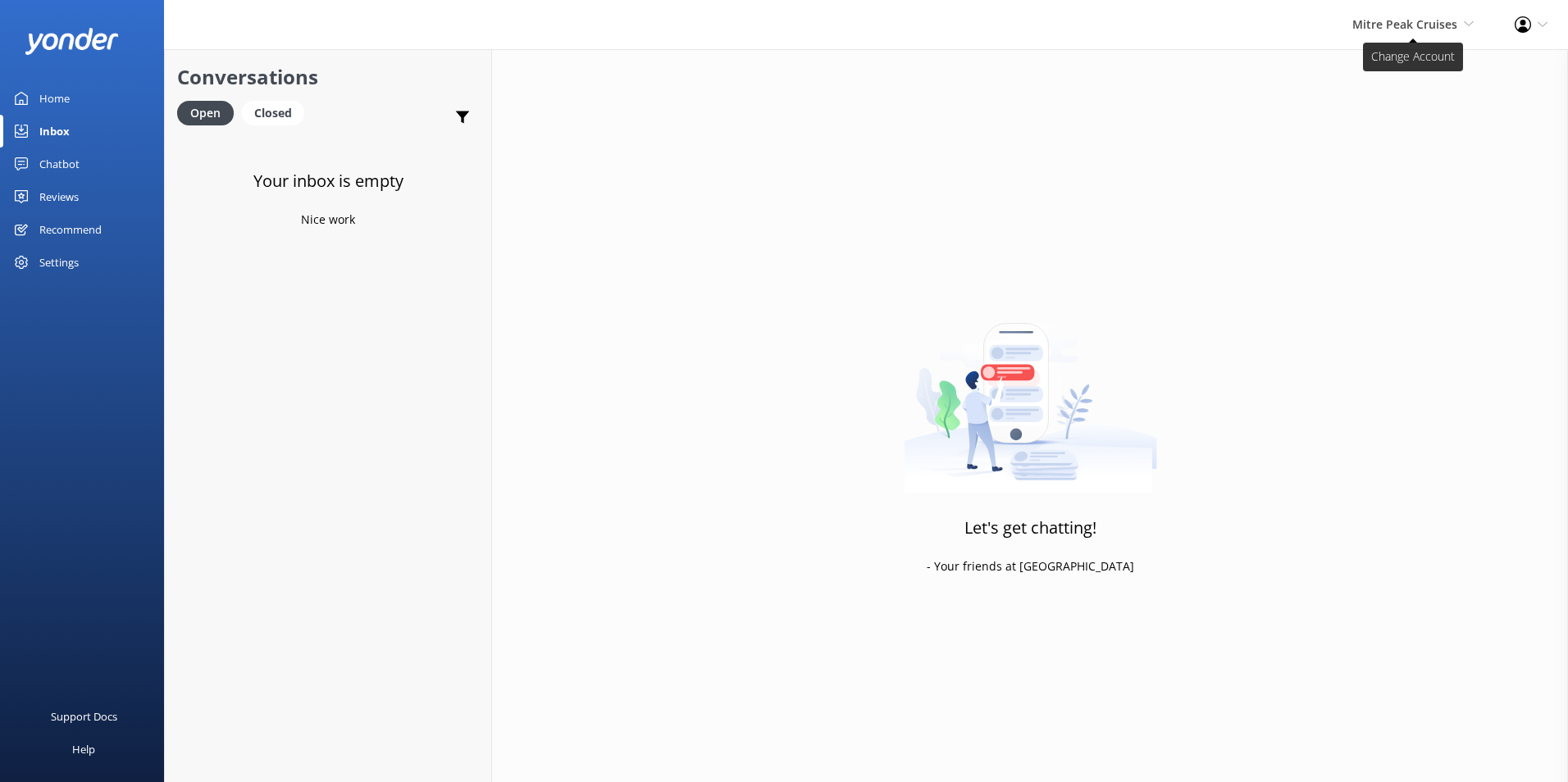
click at [1416, 21] on span "Mitre Peak Cruises" at bounding box center [1405, 24] width 105 height 16
